Goal: Check status: Check status

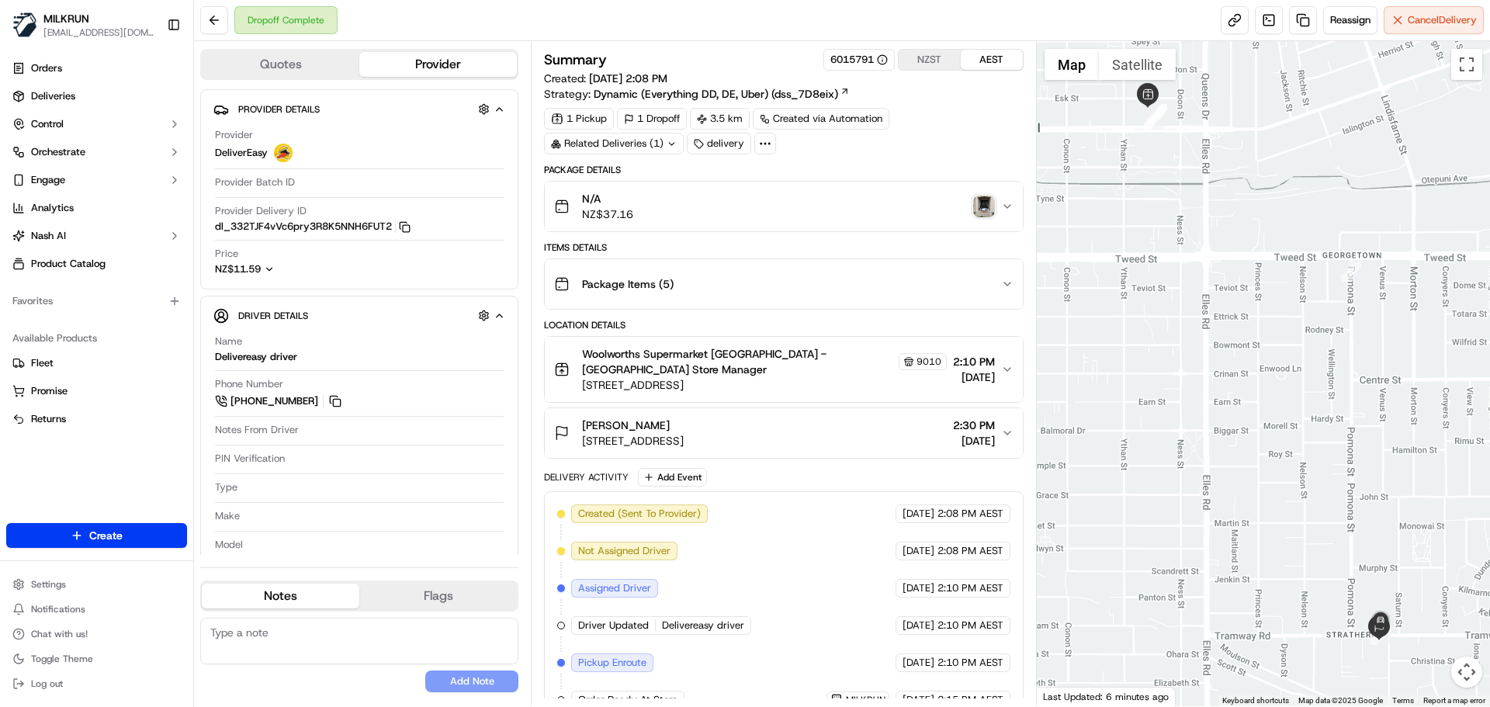
click at [636, 137] on div "Related Deliveries (1)" at bounding box center [614, 144] width 140 height 22
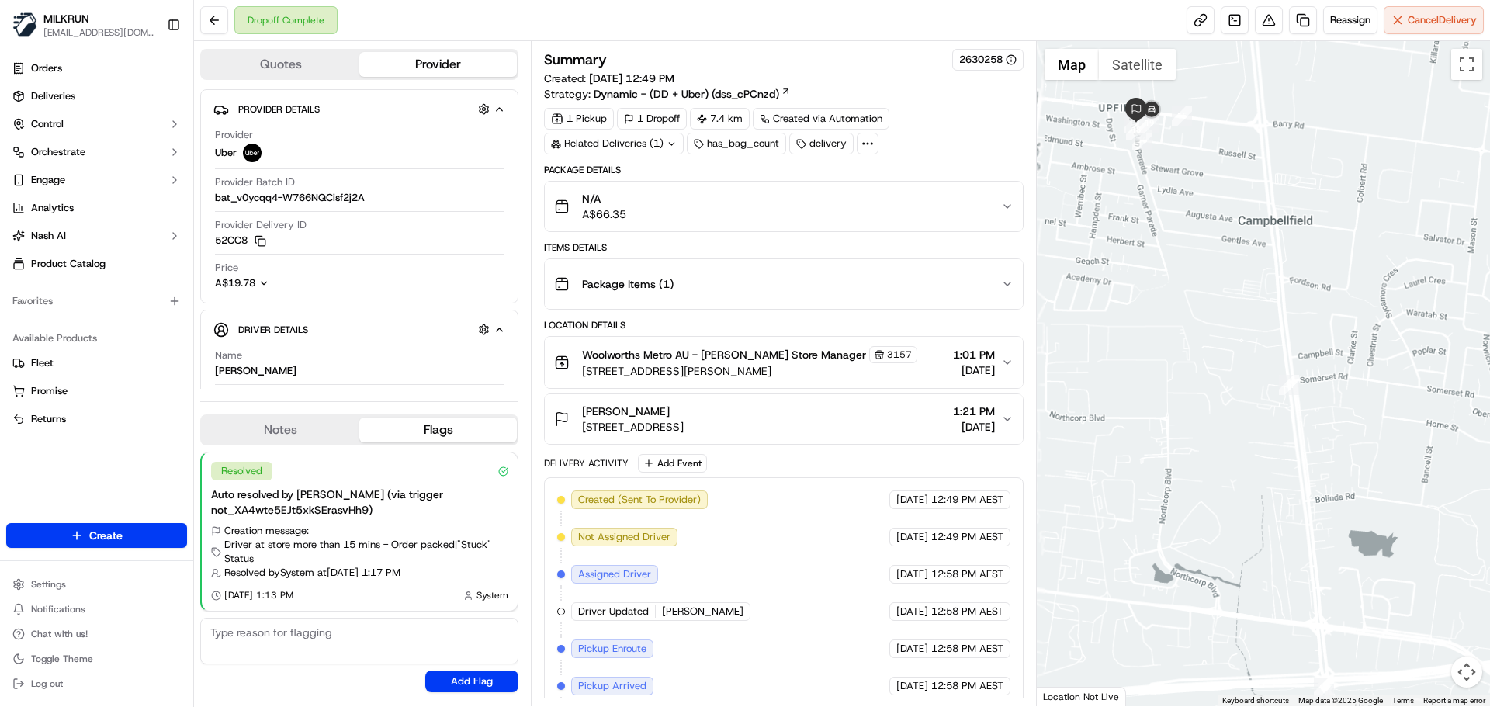
drag, startPoint x: 1301, startPoint y: 381, endPoint x: 1367, endPoint y: 532, distance: 164.4
click at [1367, 532] on div at bounding box center [1264, 373] width 454 height 665
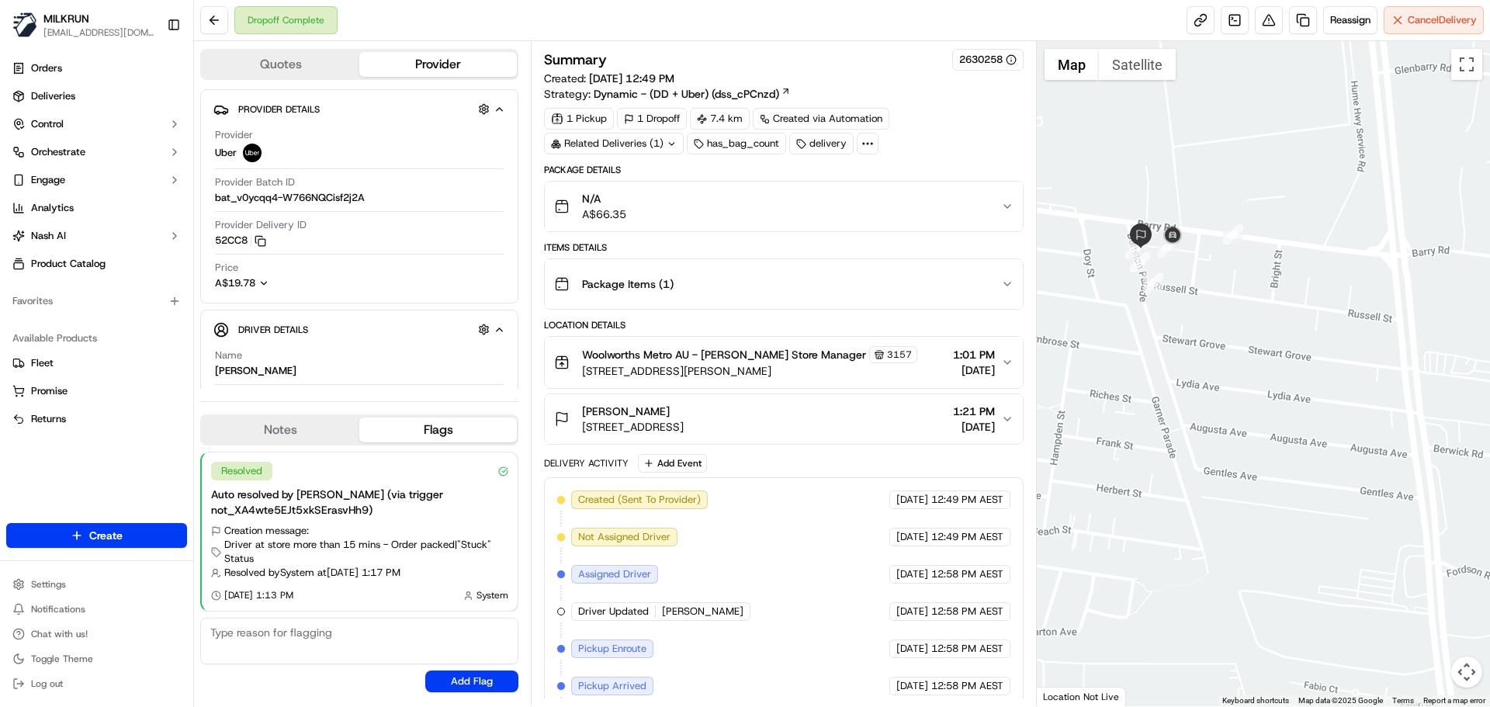
drag, startPoint x: 1283, startPoint y: 248, endPoint x: 1318, endPoint y: 317, distance: 78.1
click at [1318, 317] on div at bounding box center [1264, 373] width 454 height 665
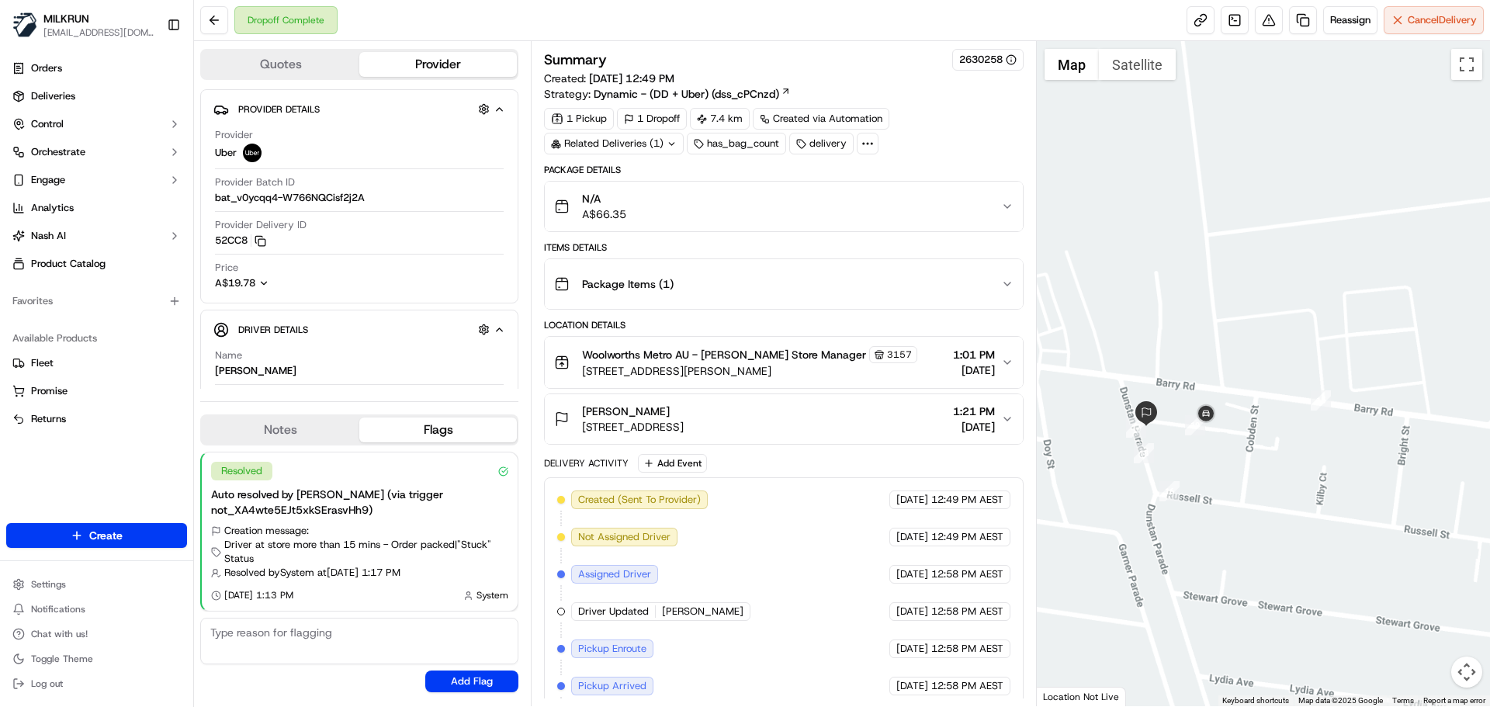
drag, startPoint x: 1310, startPoint y: 234, endPoint x: 1350, endPoint y: 200, distance: 52.3
click at [1351, 199] on div at bounding box center [1264, 373] width 454 height 665
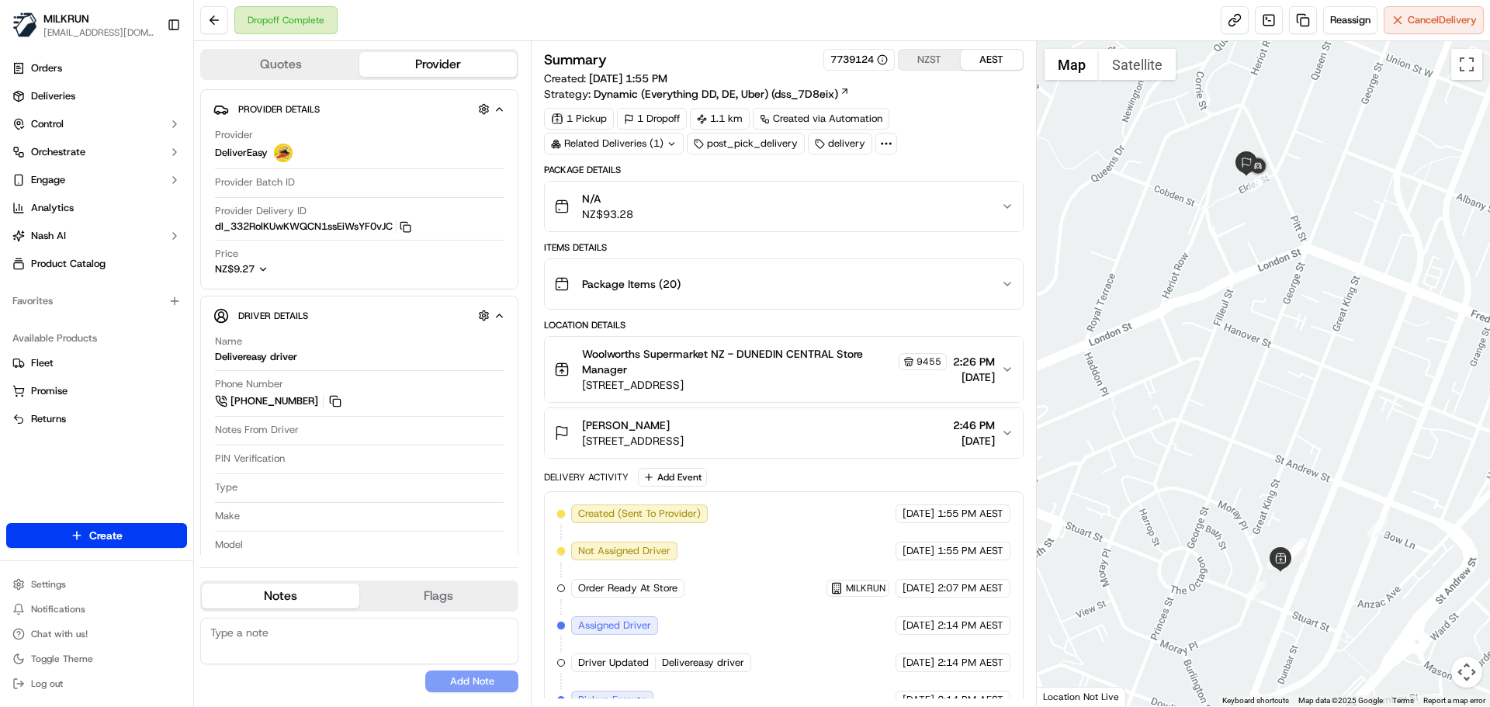
click at [939, 61] on button "NZST" at bounding box center [930, 60] width 62 height 20
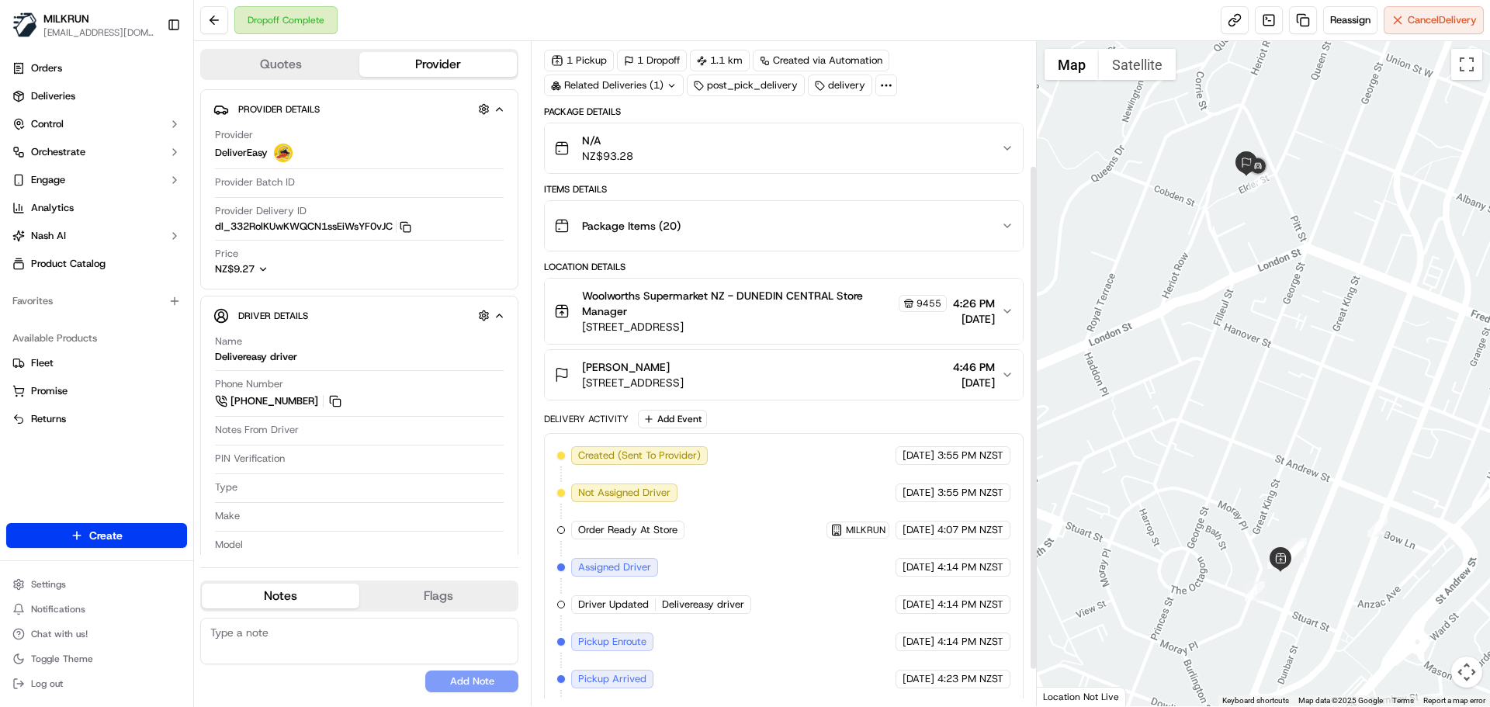
scroll to position [210, 0]
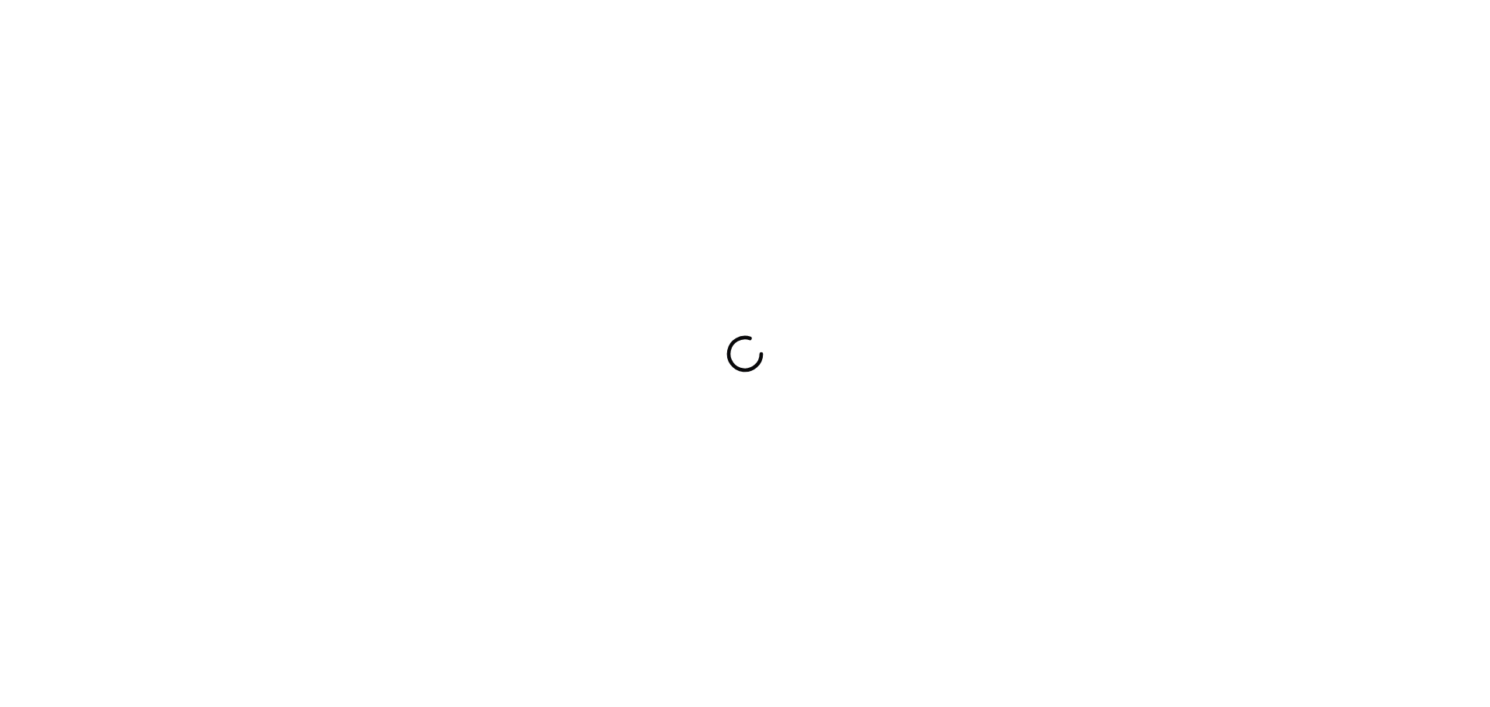
drag, startPoint x: 622, startPoint y: 618, endPoint x: 643, endPoint y: 602, distance: 25.9
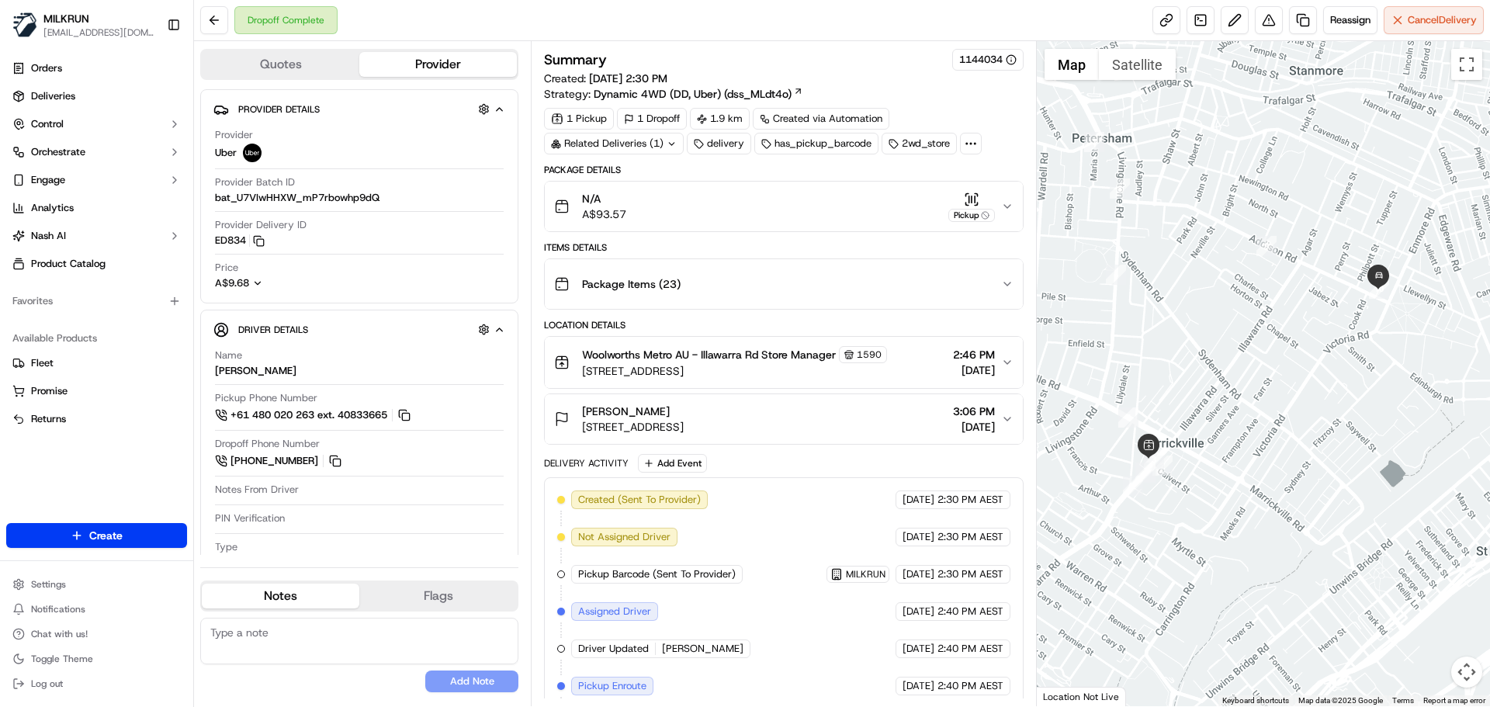
drag, startPoint x: 643, startPoint y: 602, endPoint x: 1162, endPoint y: 558, distance: 521.1
click at [1167, 557] on div at bounding box center [1264, 373] width 454 height 665
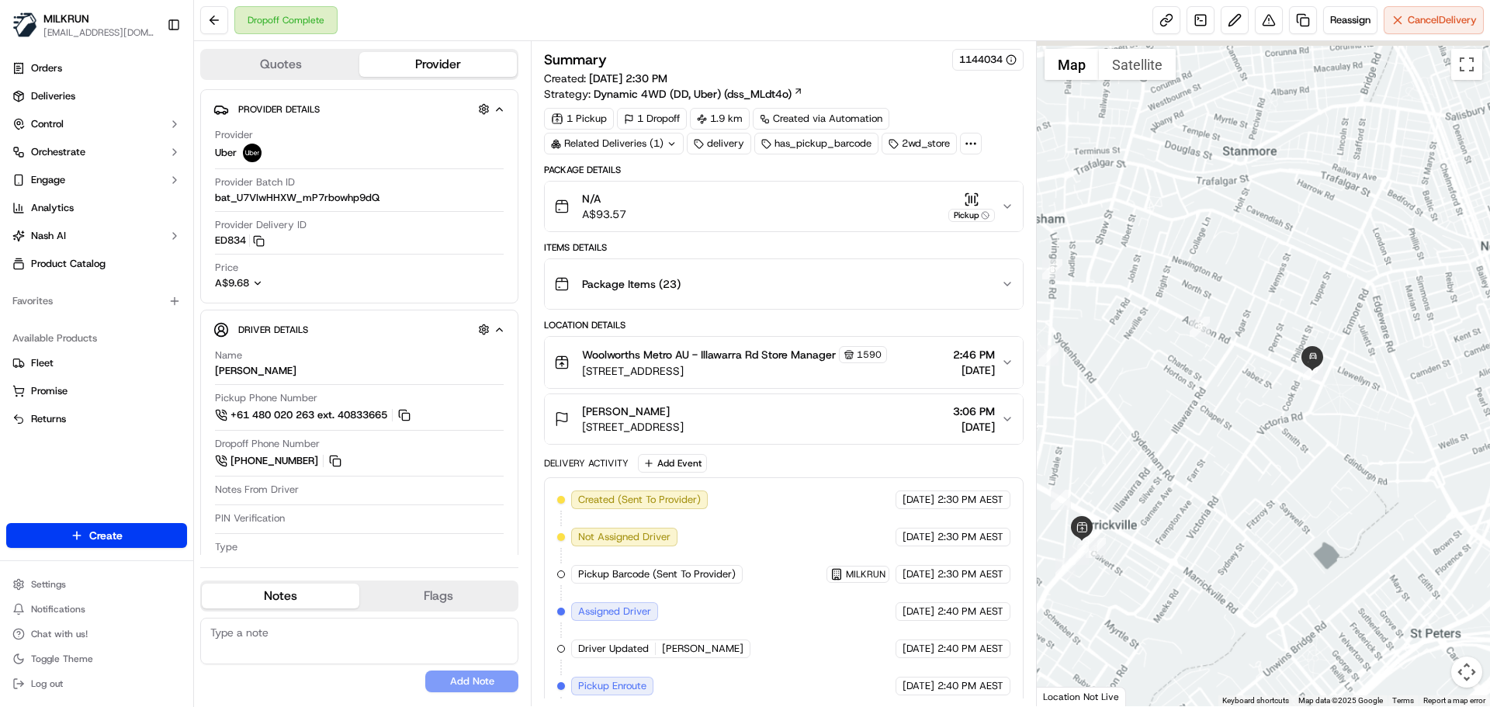
drag, startPoint x: 1354, startPoint y: 362, endPoint x: 1265, endPoint y: 466, distance: 137.1
click at [1267, 465] on div at bounding box center [1264, 373] width 454 height 665
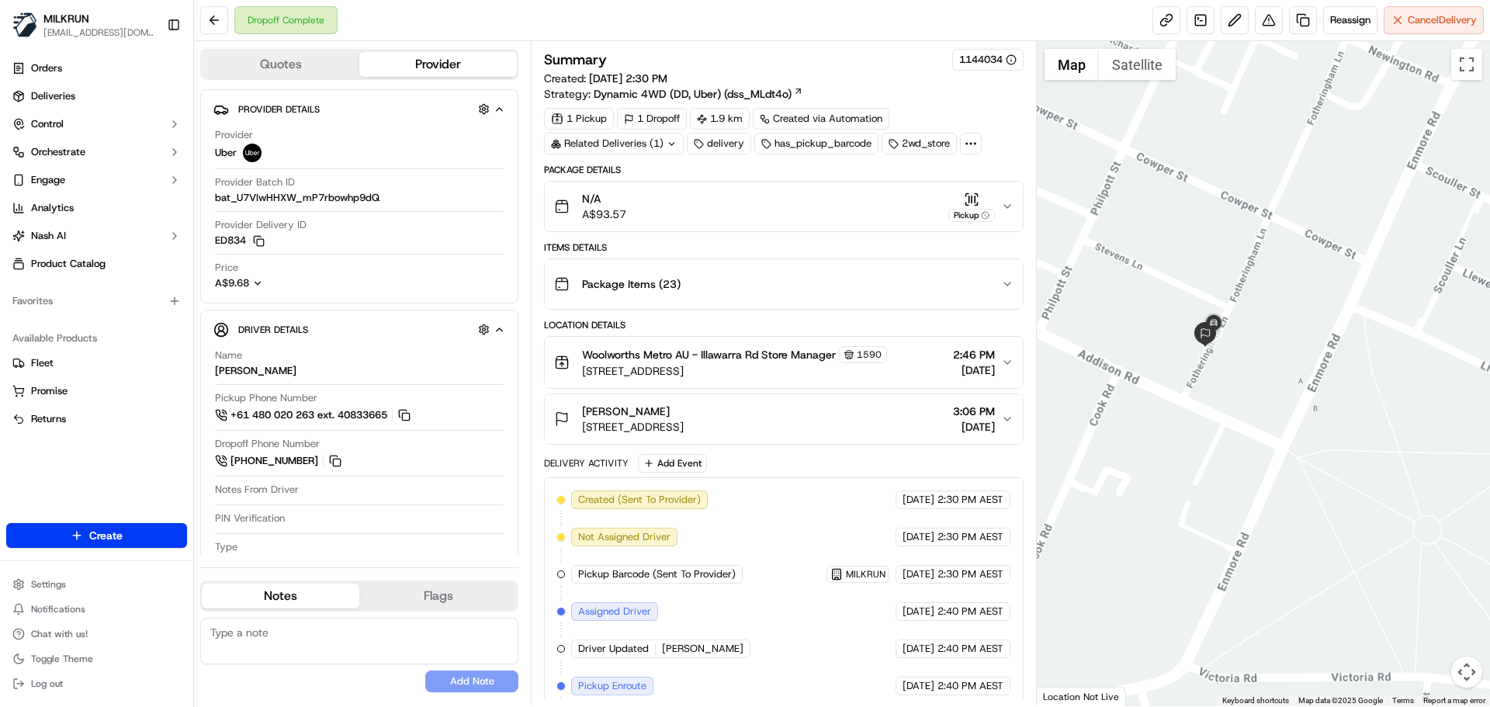
drag, startPoint x: 1285, startPoint y: 397, endPoint x: 1349, endPoint y: 473, distance: 99.2
click at [1398, 539] on div at bounding box center [1264, 373] width 454 height 665
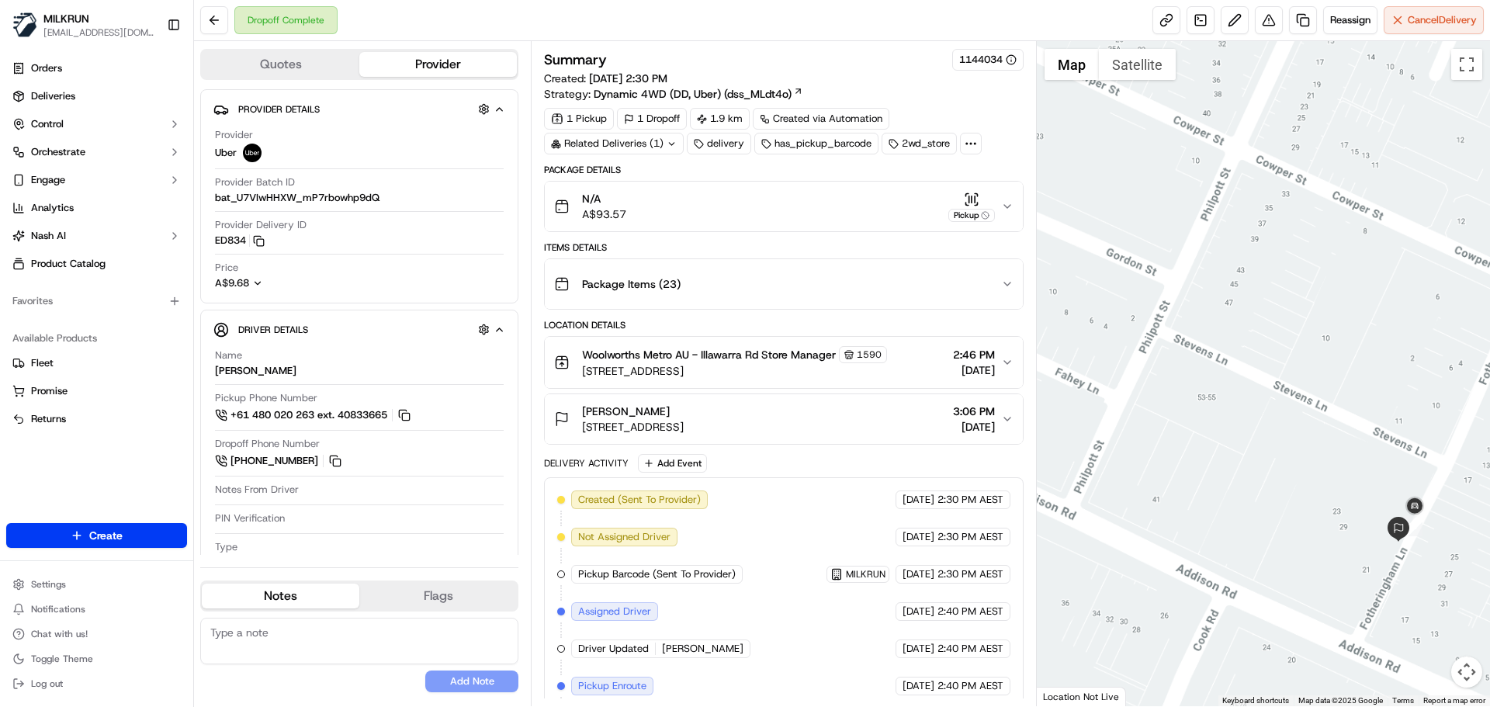
drag, startPoint x: 1280, startPoint y: 321, endPoint x: 1193, endPoint y: 260, distance: 105.9
click at [1179, 184] on div at bounding box center [1264, 373] width 454 height 665
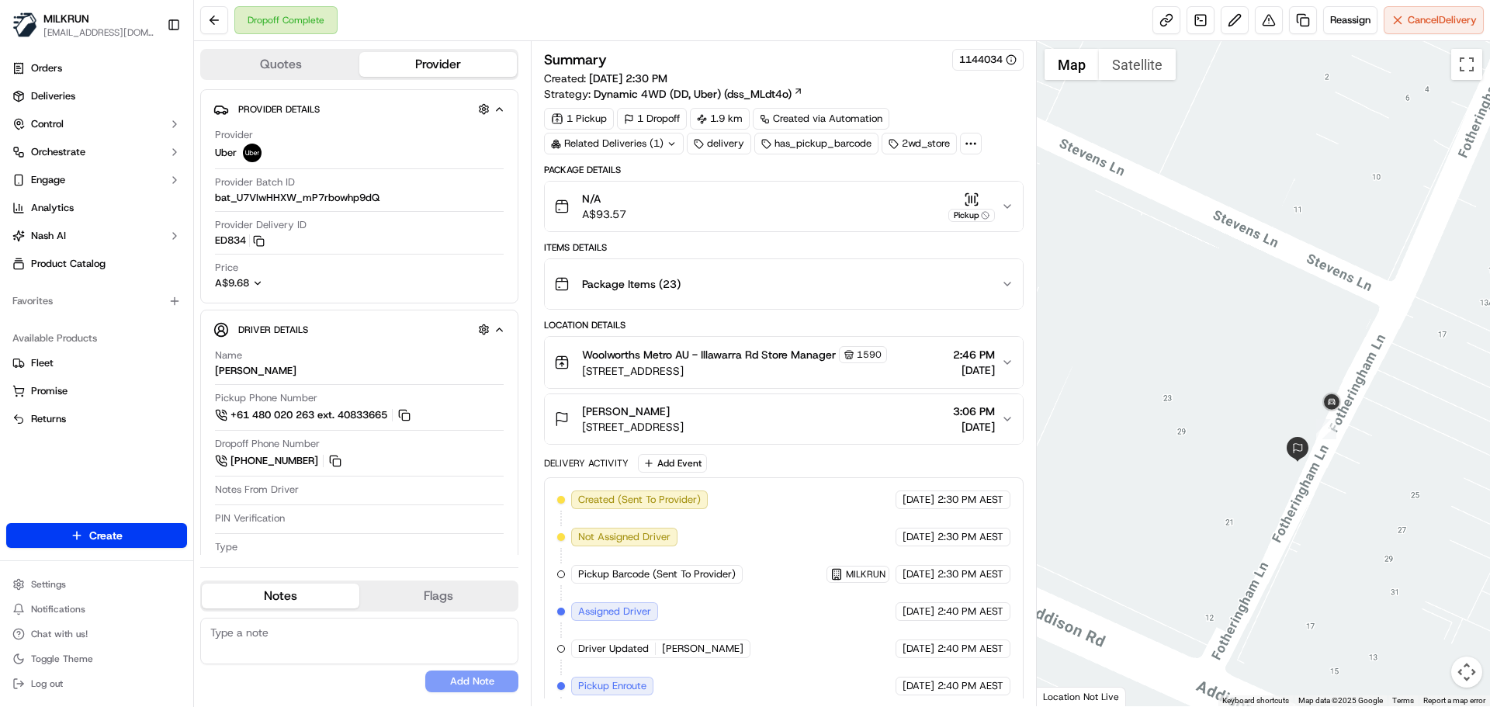
drag, startPoint x: 1282, startPoint y: 380, endPoint x: 1291, endPoint y: 418, distance: 39.7
click at [1290, 417] on div at bounding box center [1264, 373] width 454 height 665
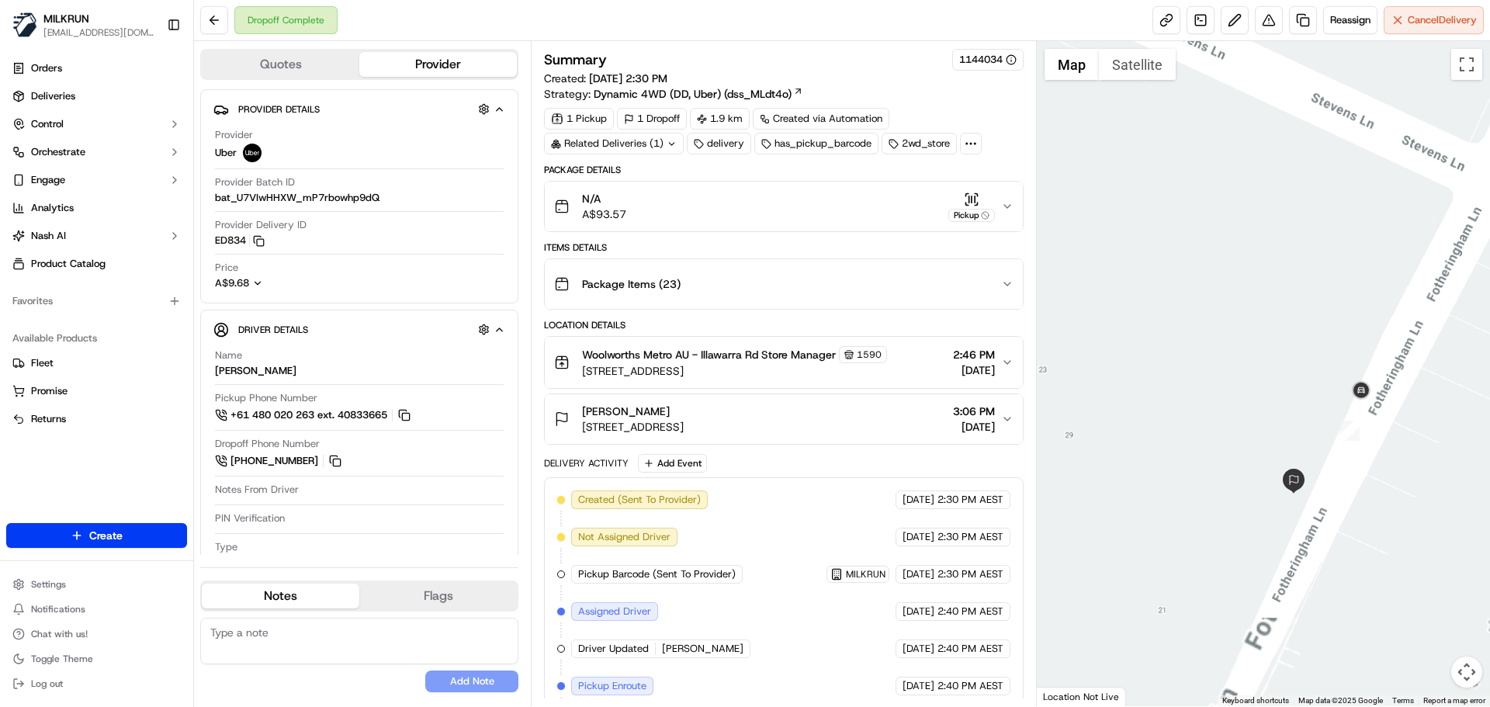
drag, startPoint x: 1277, startPoint y: 231, endPoint x: 1238, endPoint y: 118, distance: 119.8
click at [1244, 127] on div at bounding box center [1264, 373] width 454 height 665
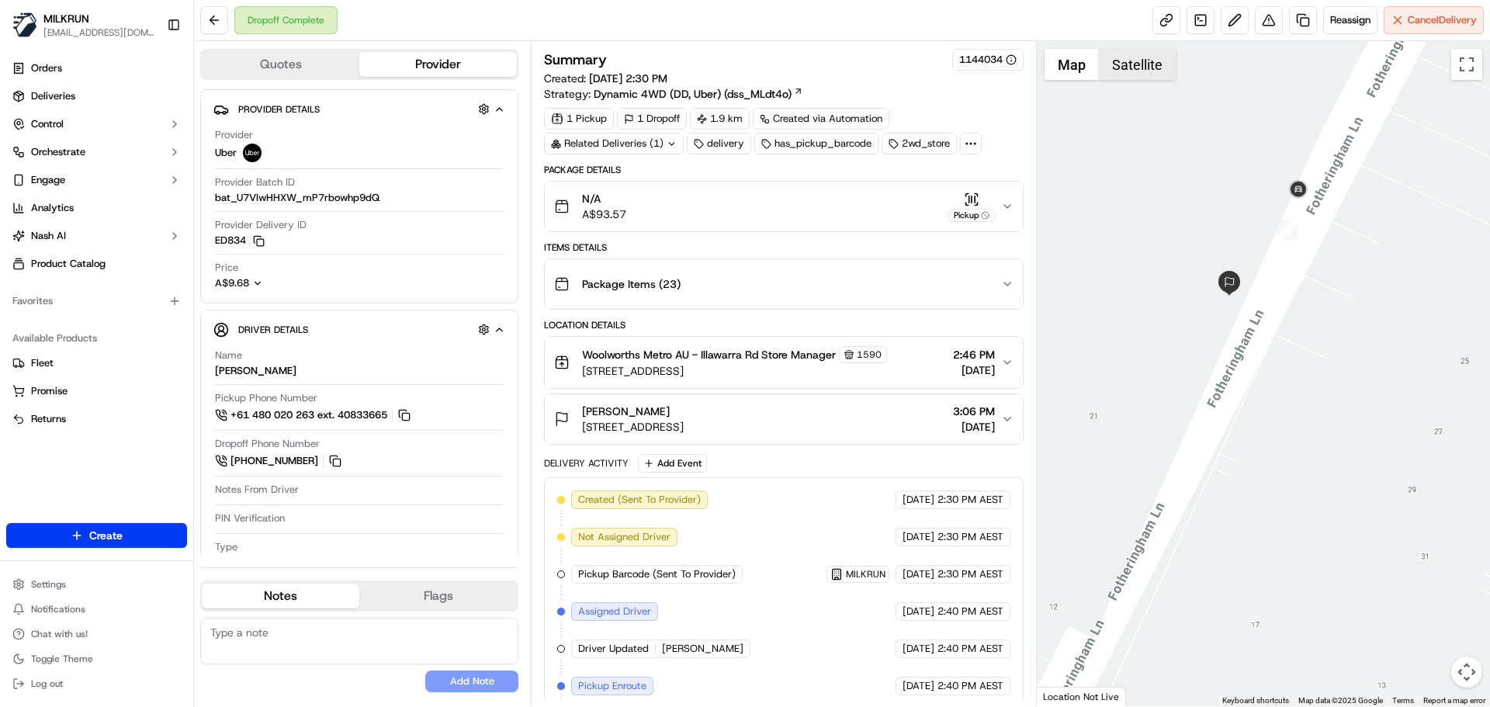
click at [1153, 72] on button "Satellite" at bounding box center [1137, 64] width 77 height 31
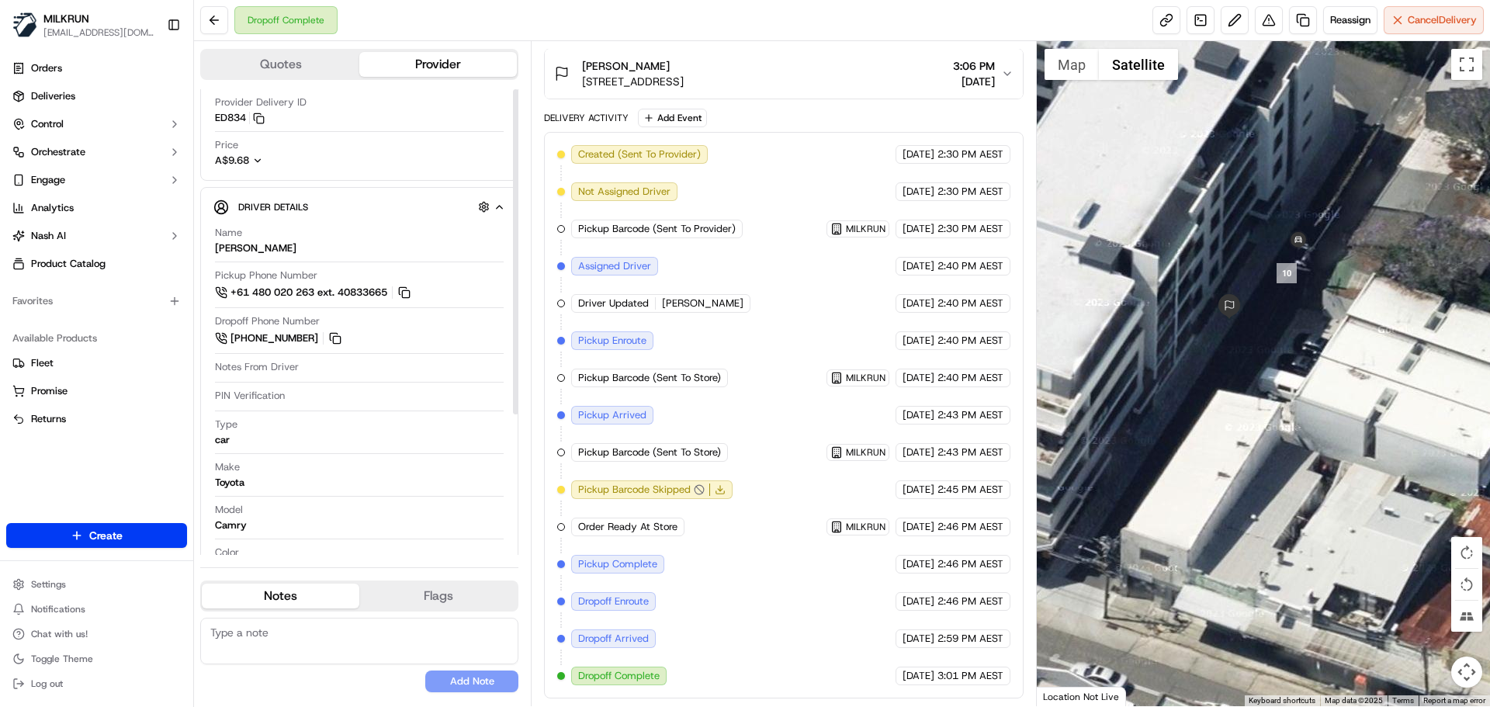
scroll to position [202, 0]
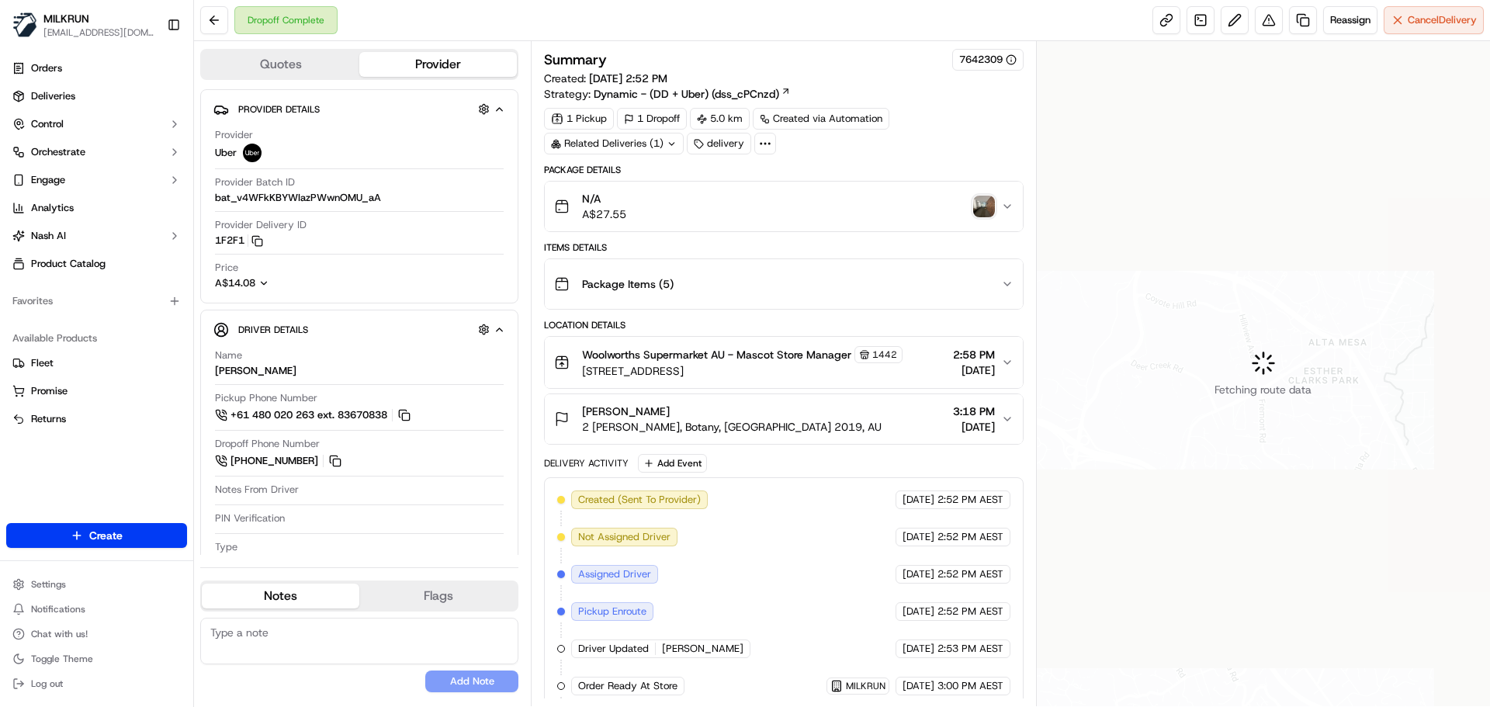
scroll to position [4, 0]
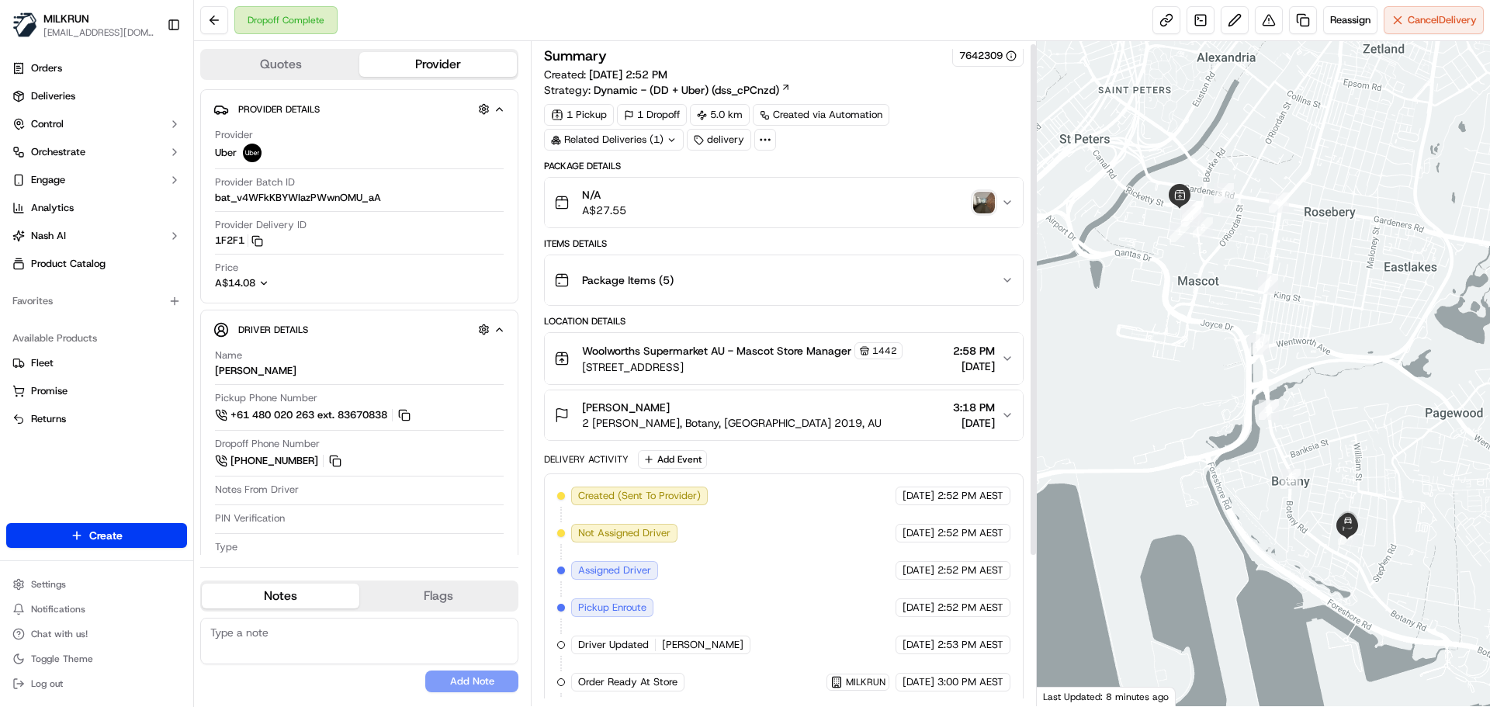
click at [1003, 418] on icon "button" at bounding box center [1007, 415] width 12 height 12
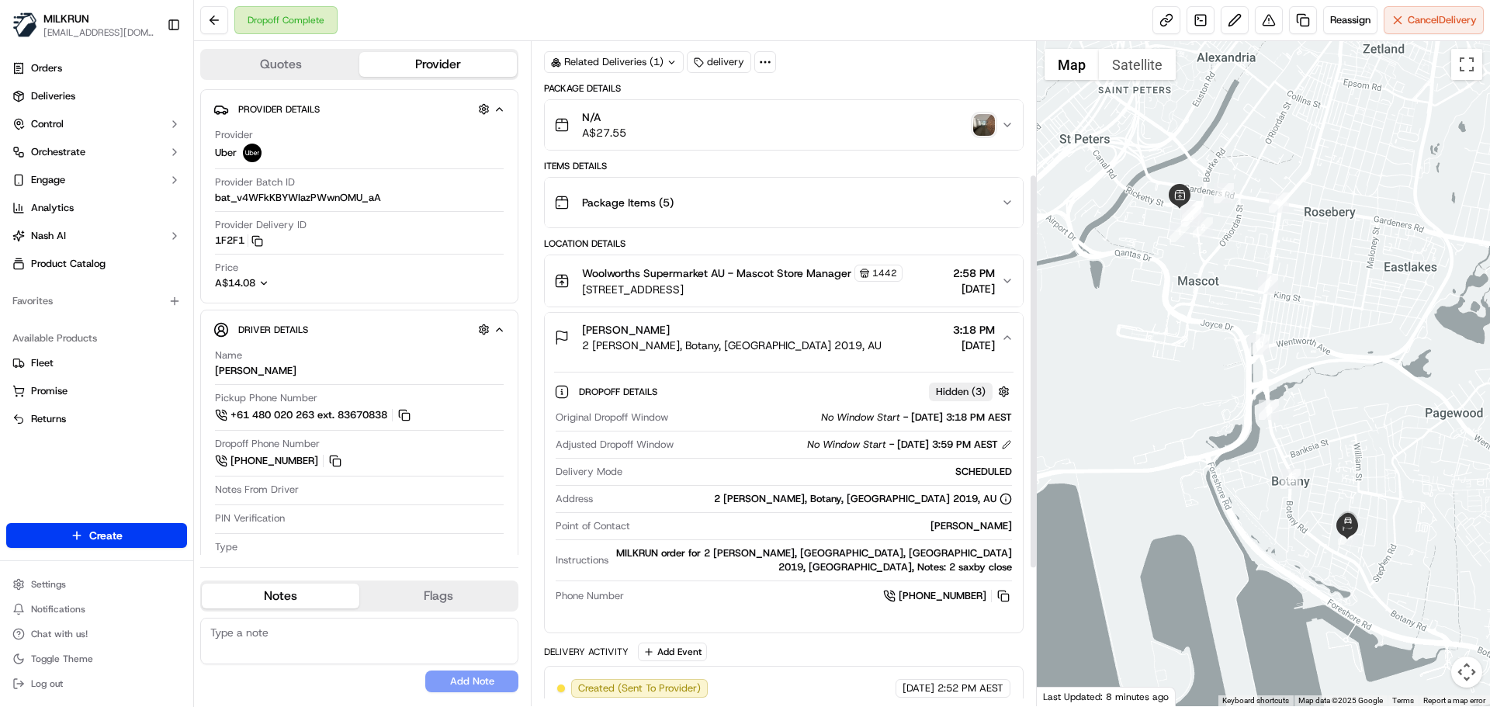
scroll to position [237, 0]
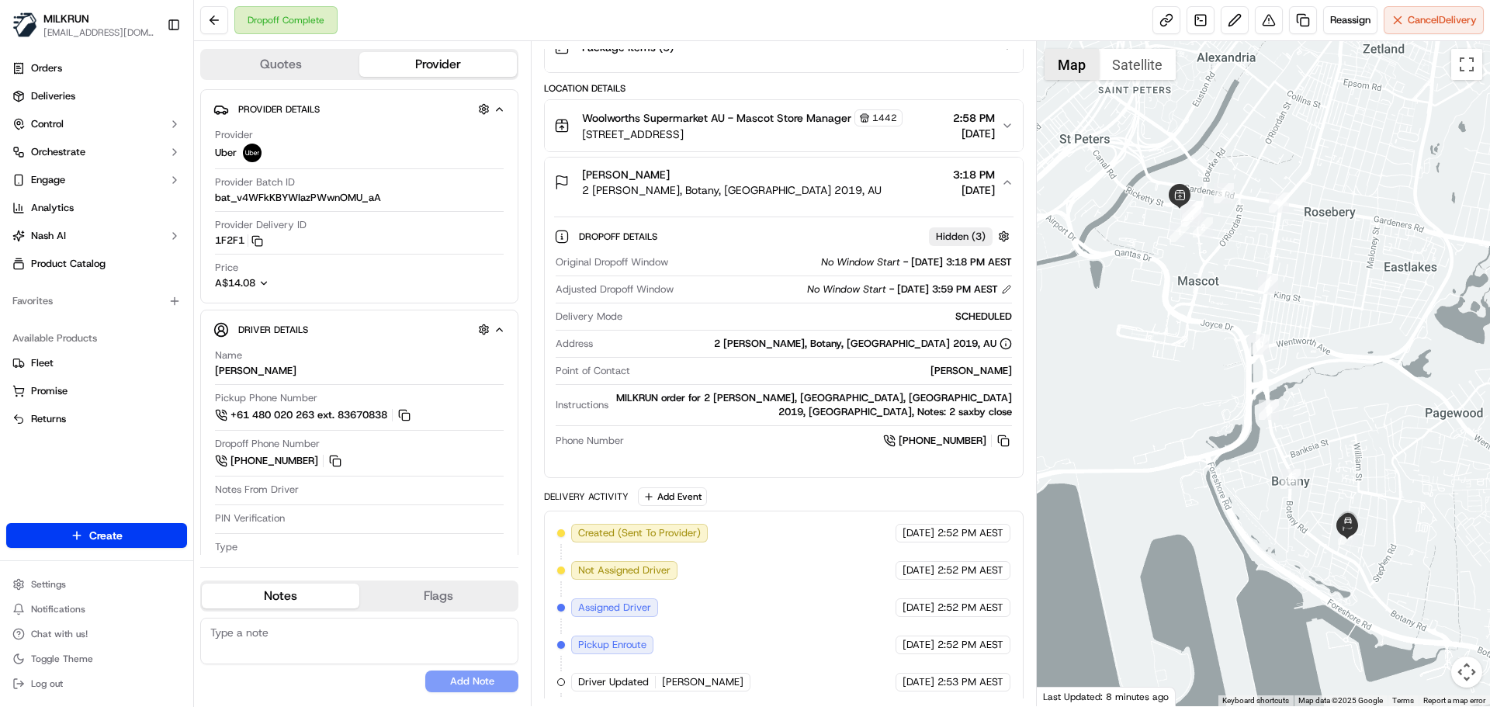
click at [1079, 58] on button "Map" at bounding box center [1072, 64] width 54 height 31
click at [1078, 62] on button "Map" at bounding box center [1072, 64] width 54 height 31
click at [1149, 70] on button "Satellite" at bounding box center [1137, 64] width 77 height 31
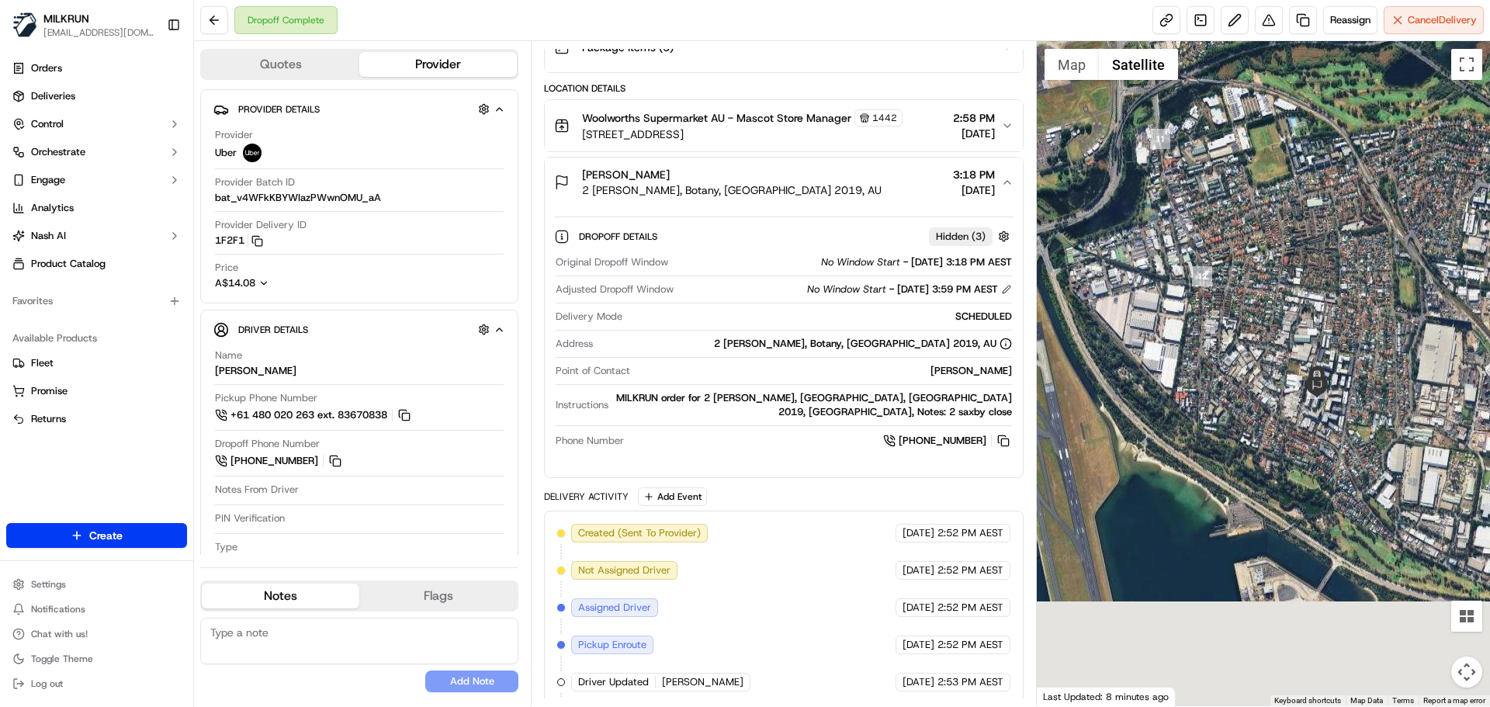
drag, startPoint x: 1310, startPoint y: 402, endPoint x: 1215, endPoint y: 229, distance: 197.3
click at [1198, 178] on div at bounding box center [1264, 373] width 454 height 665
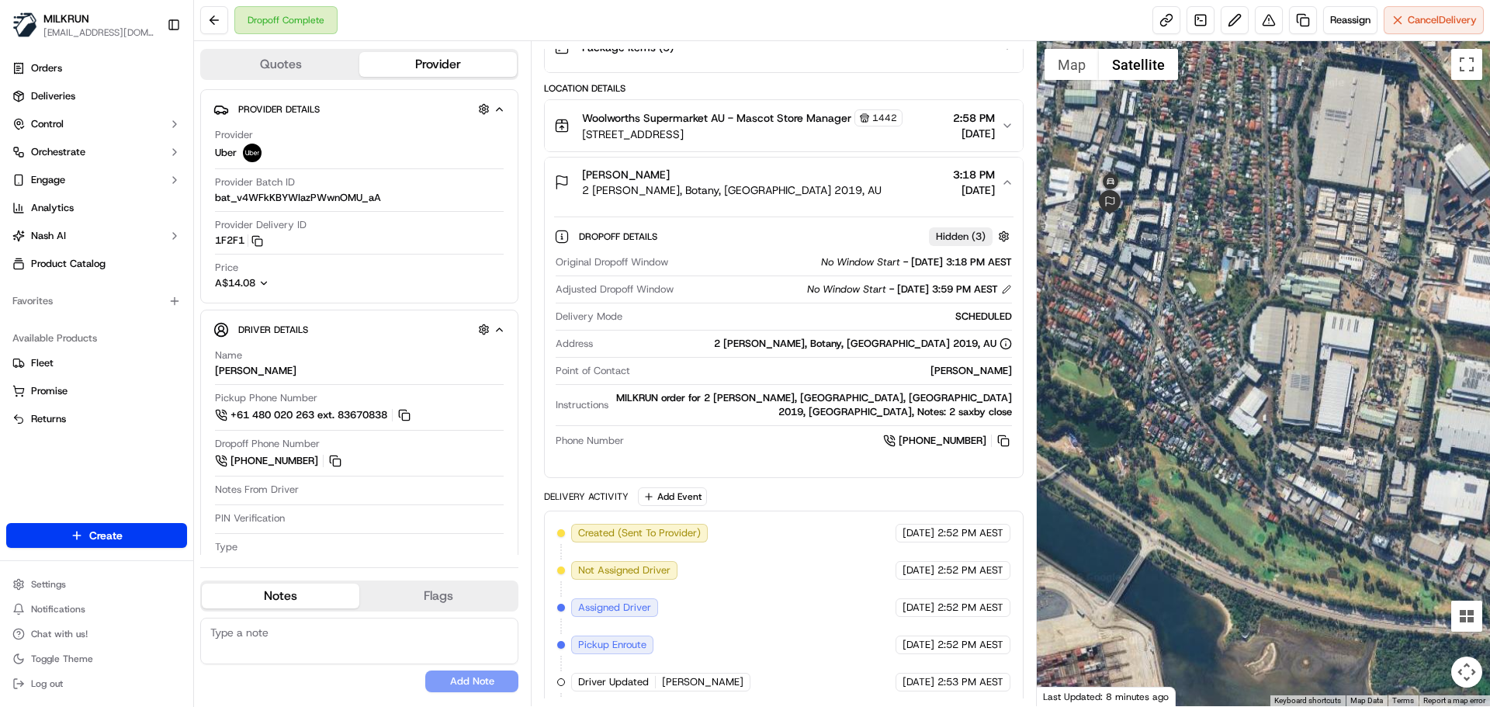
drag, startPoint x: 1325, startPoint y: 388, endPoint x: 1442, endPoint y: 527, distance: 181.8
click at [1455, 560] on div at bounding box center [1264, 373] width 454 height 665
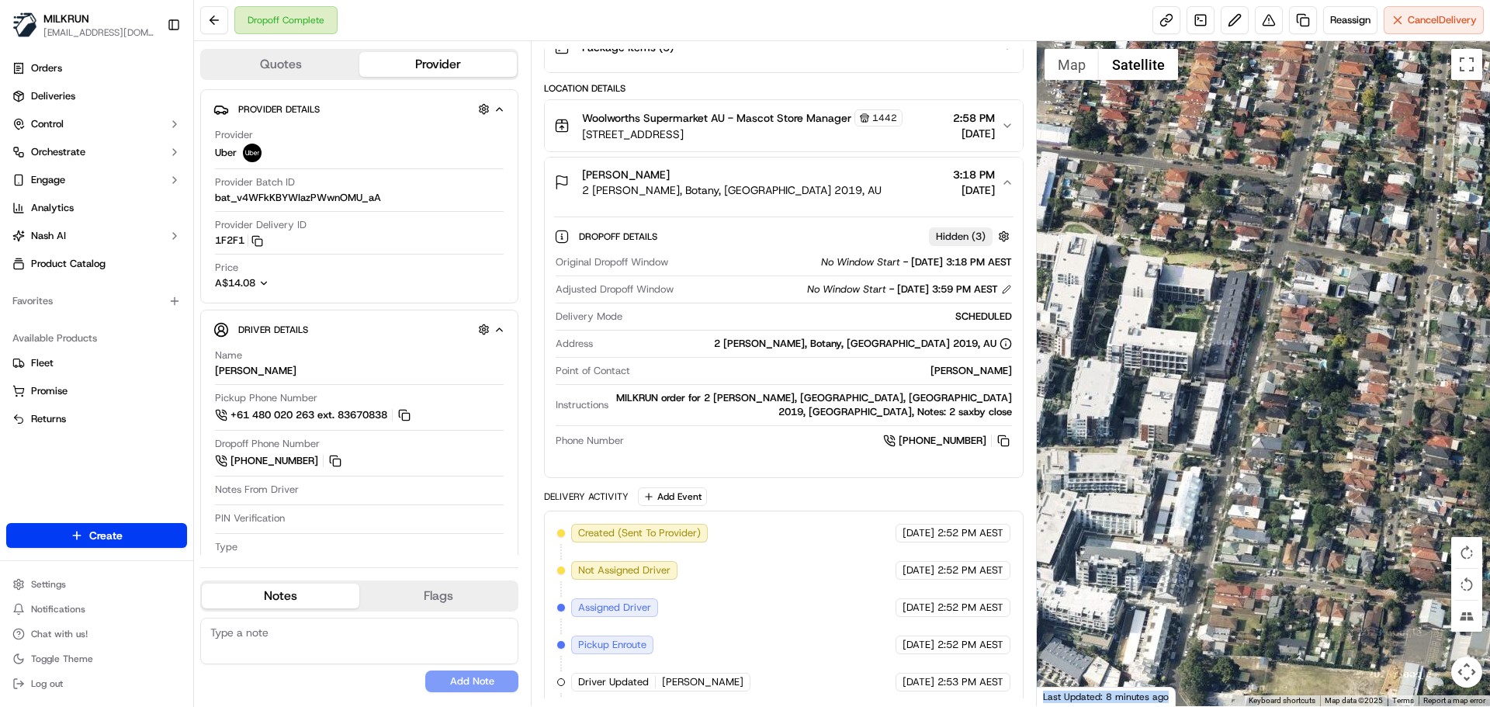
drag, startPoint x: 1352, startPoint y: 352, endPoint x: 1643, endPoint y: 342, distance: 291.2
click at [1489, 342] on html "MILKRUN aoman@woolworths.com.au Toggle Sidebar Orders Deliveries Control Orches…" at bounding box center [745, 353] width 1490 height 707
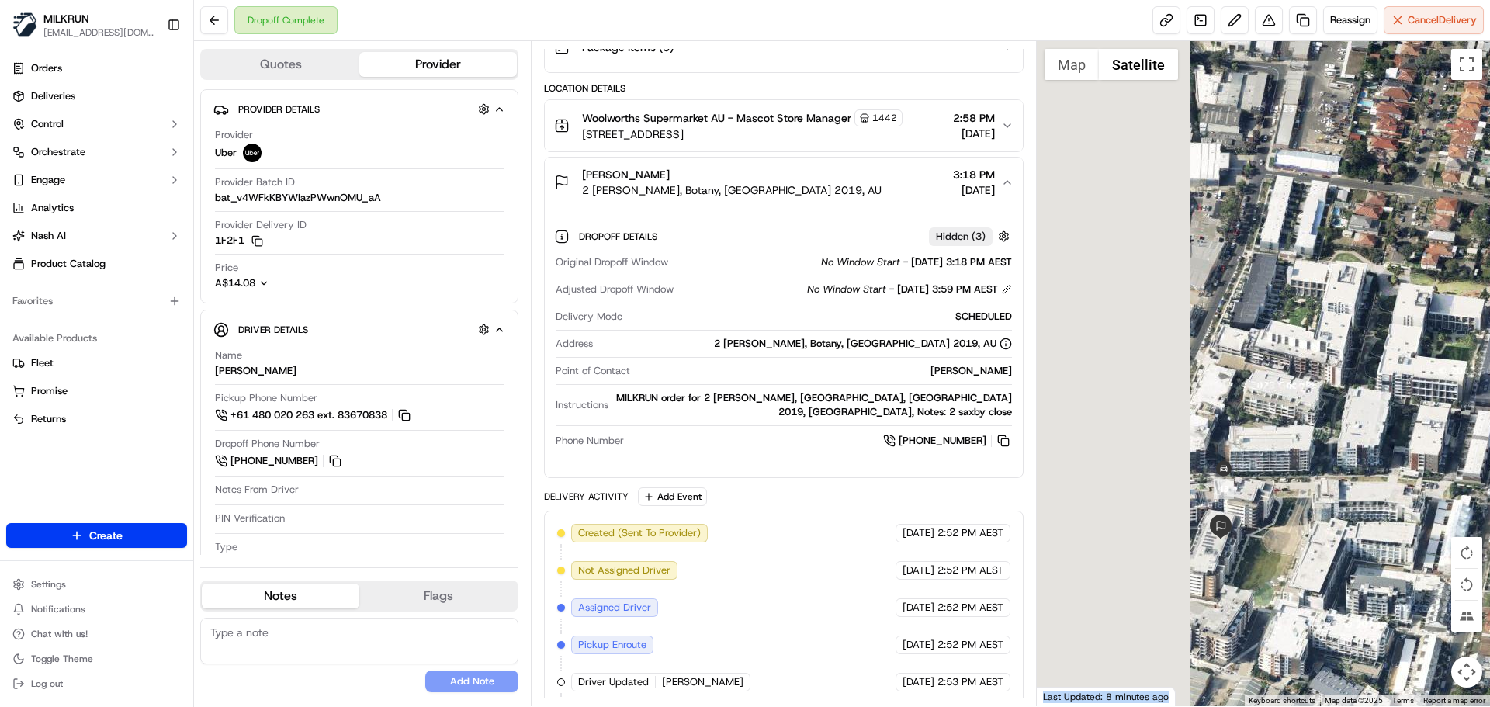
drag, startPoint x: 1411, startPoint y: 392, endPoint x: 1448, endPoint y: 390, distance: 37.3
click at [1468, 390] on div at bounding box center [1264, 373] width 454 height 665
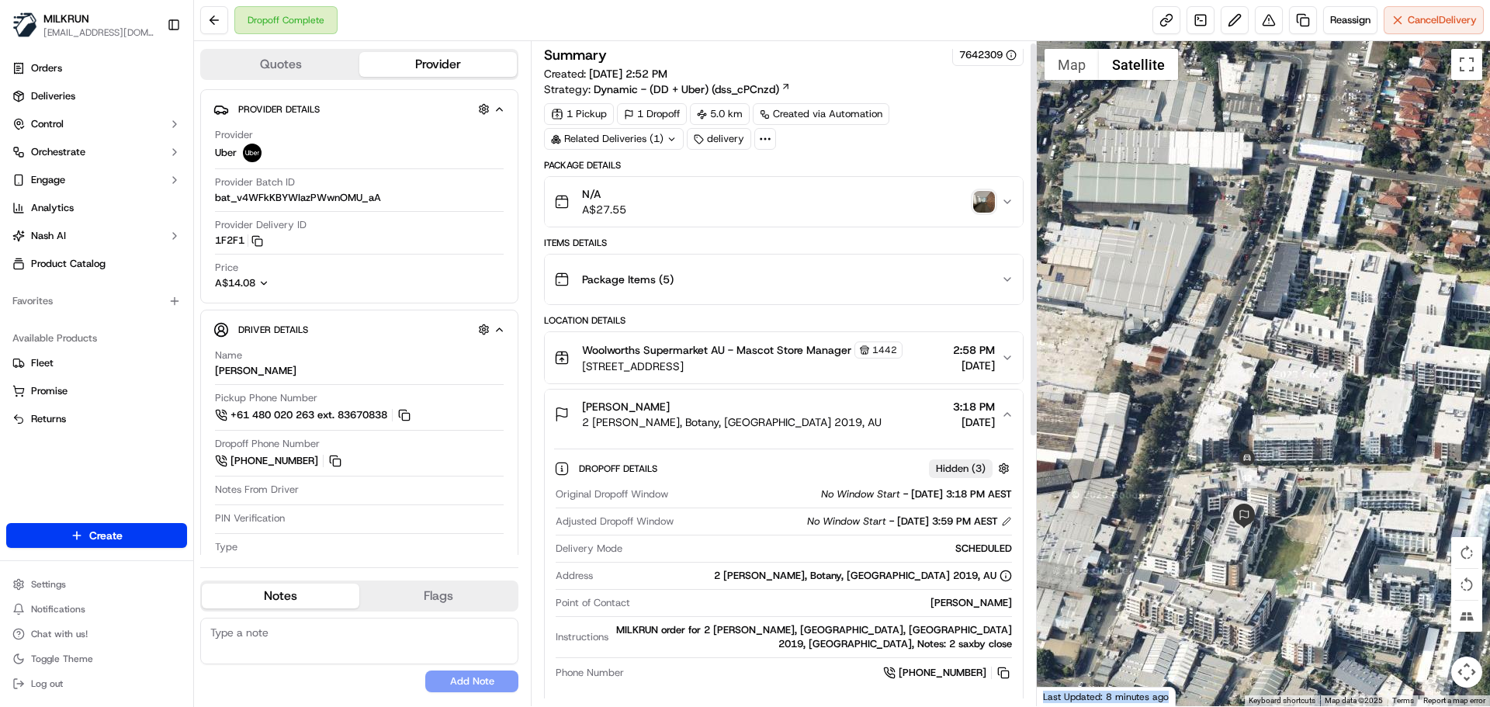
scroll to position [4, 0]
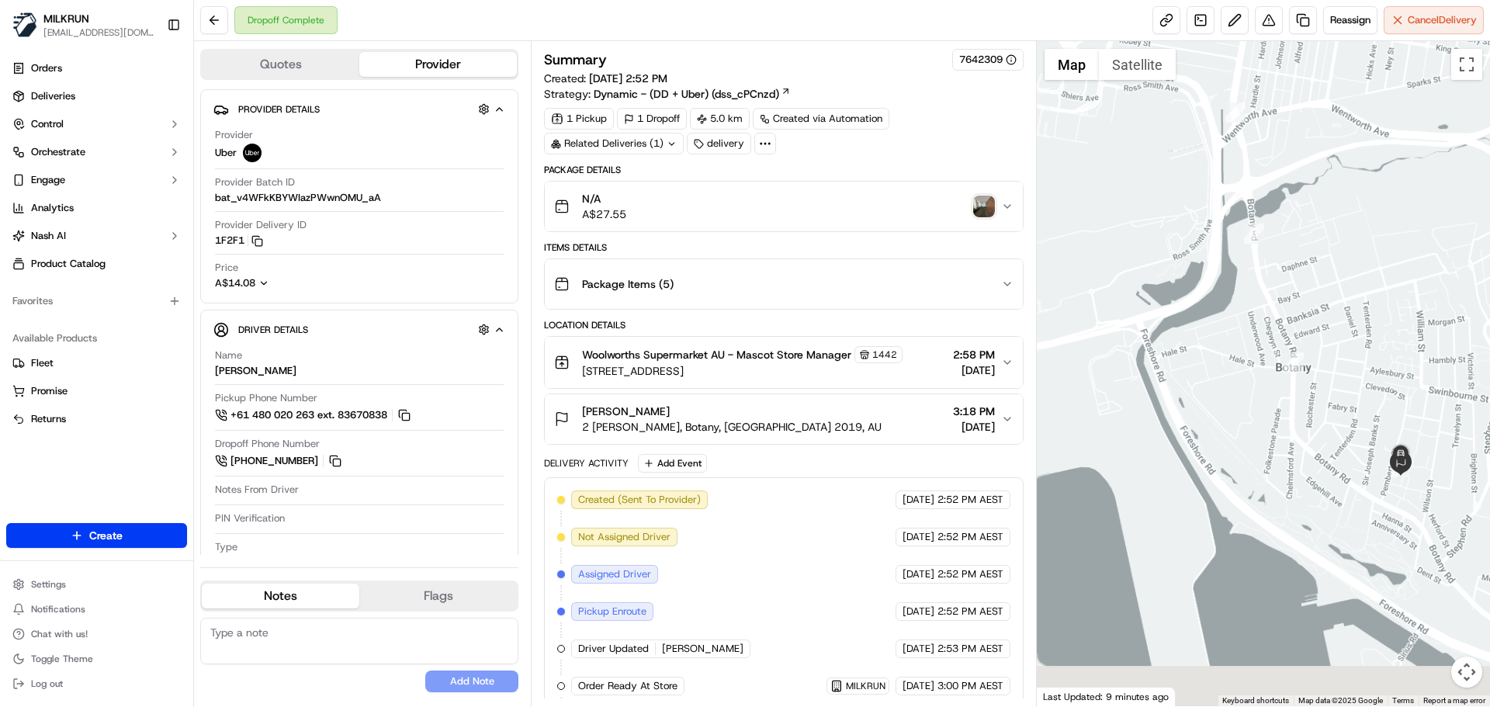
drag, startPoint x: 1309, startPoint y: 300, endPoint x: 1316, endPoint y: 132, distance: 167.8
click at [1312, 90] on div at bounding box center [1264, 373] width 454 height 665
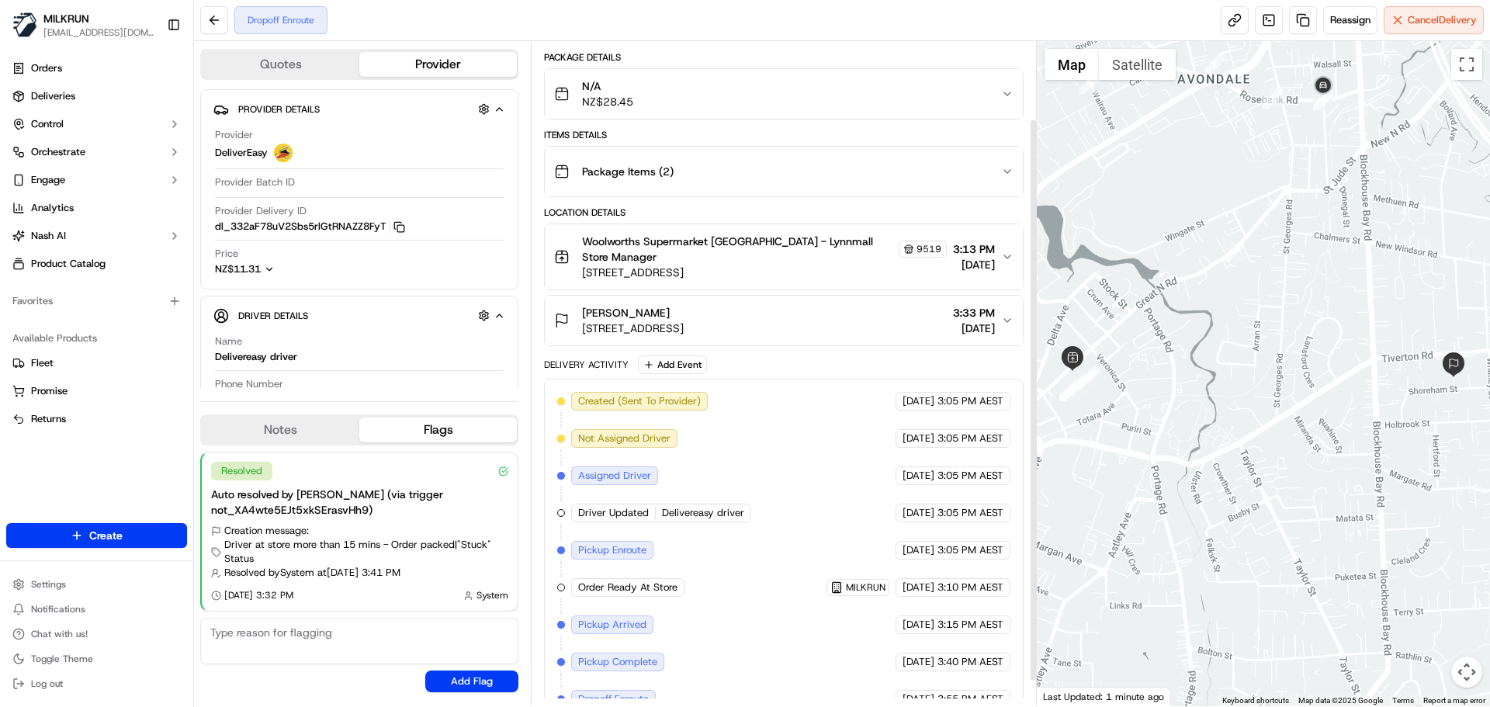
scroll to position [122, 0]
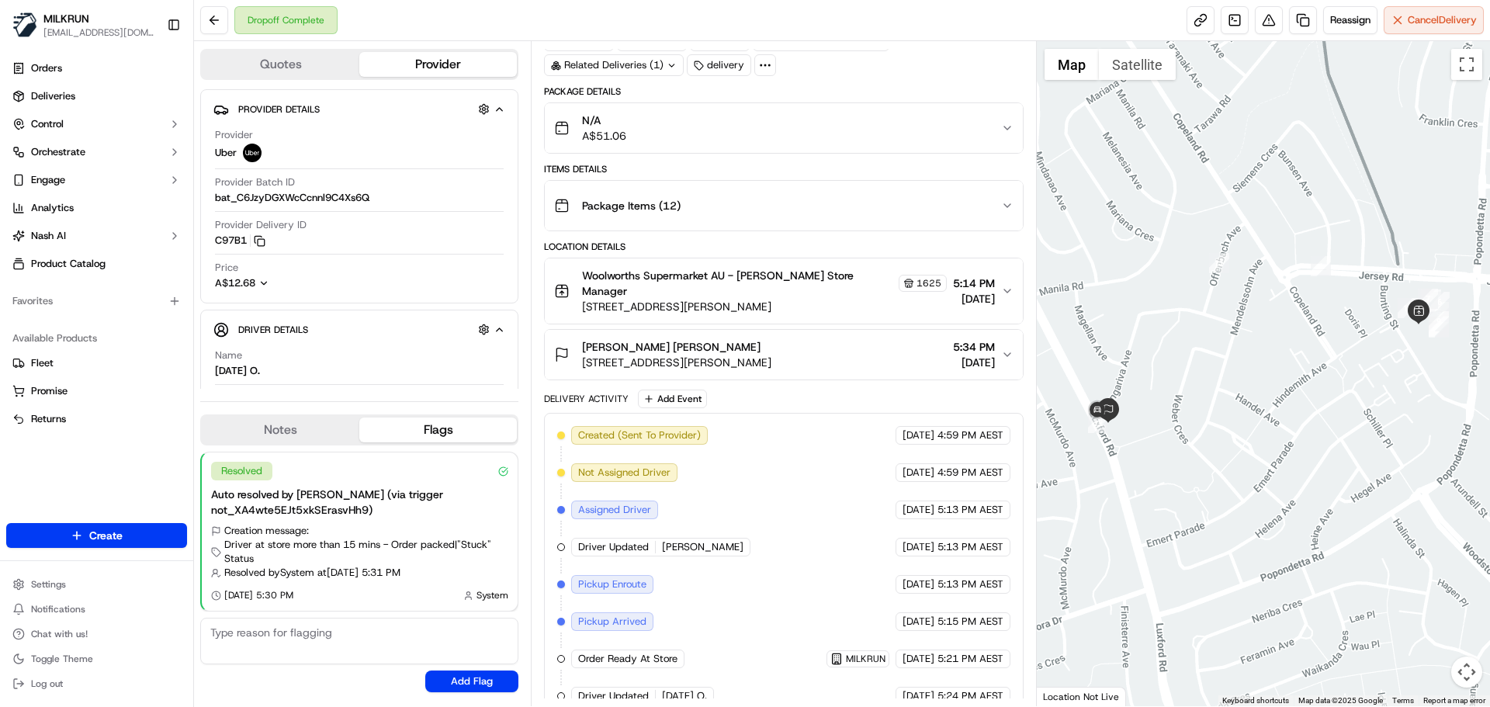
scroll to position [234, 0]
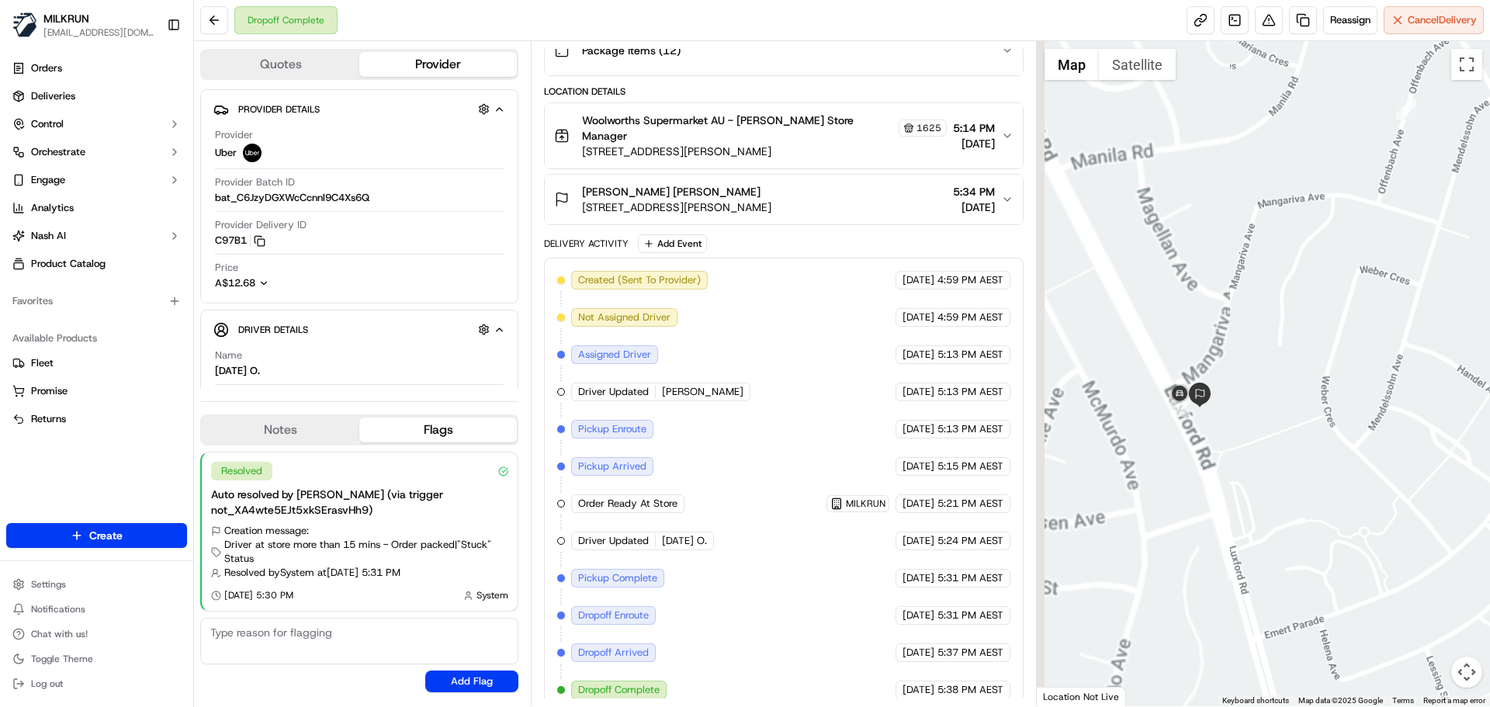
drag, startPoint x: 1225, startPoint y: 416, endPoint x: 1635, endPoint y: 458, distance: 412.7
click at [1489, 458] on html "MILKRUN [EMAIL_ADDRESS][DOMAIN_NAME] Toggle Sidebar Orders Deliveries Control O…" at bounding box center [745, 353] width 1490 height 707
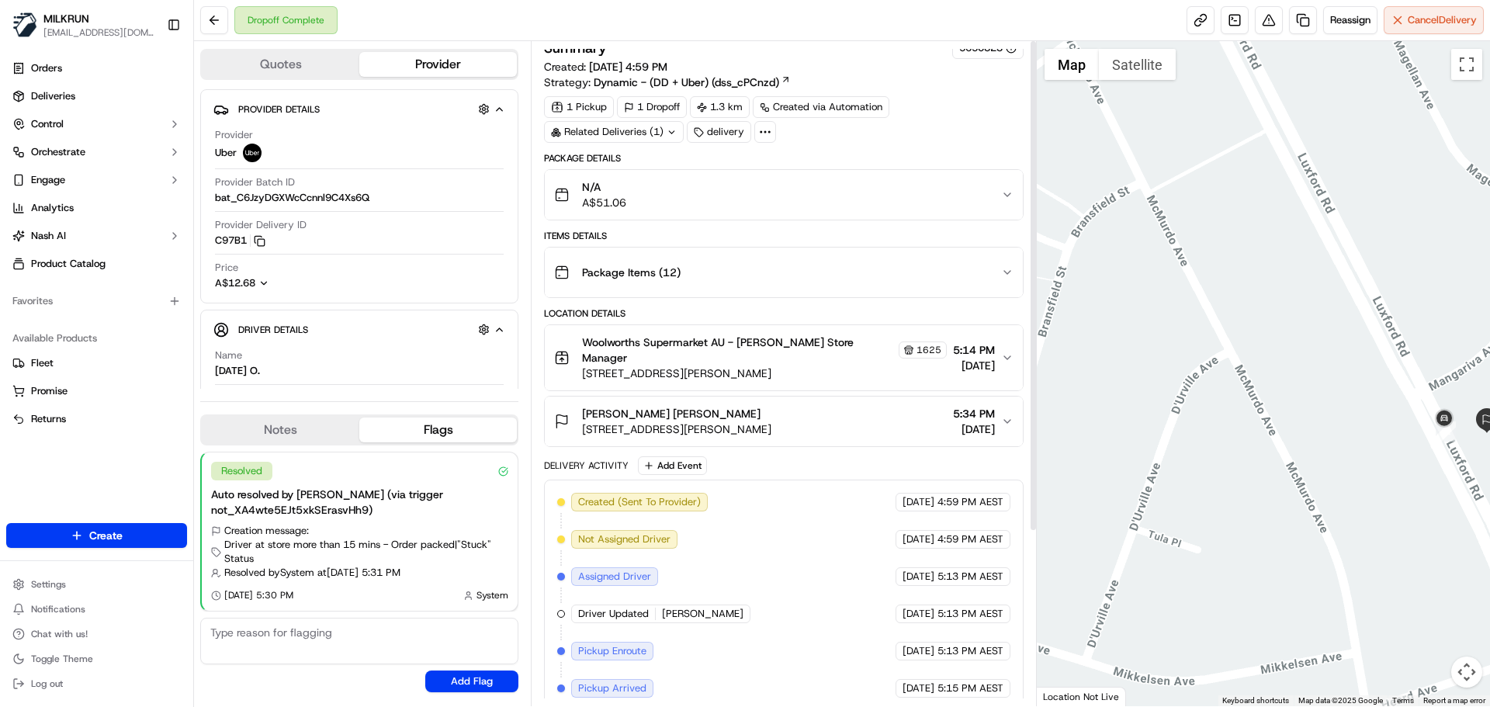
scroll to position [0, 0]
